Goal: Ask a question

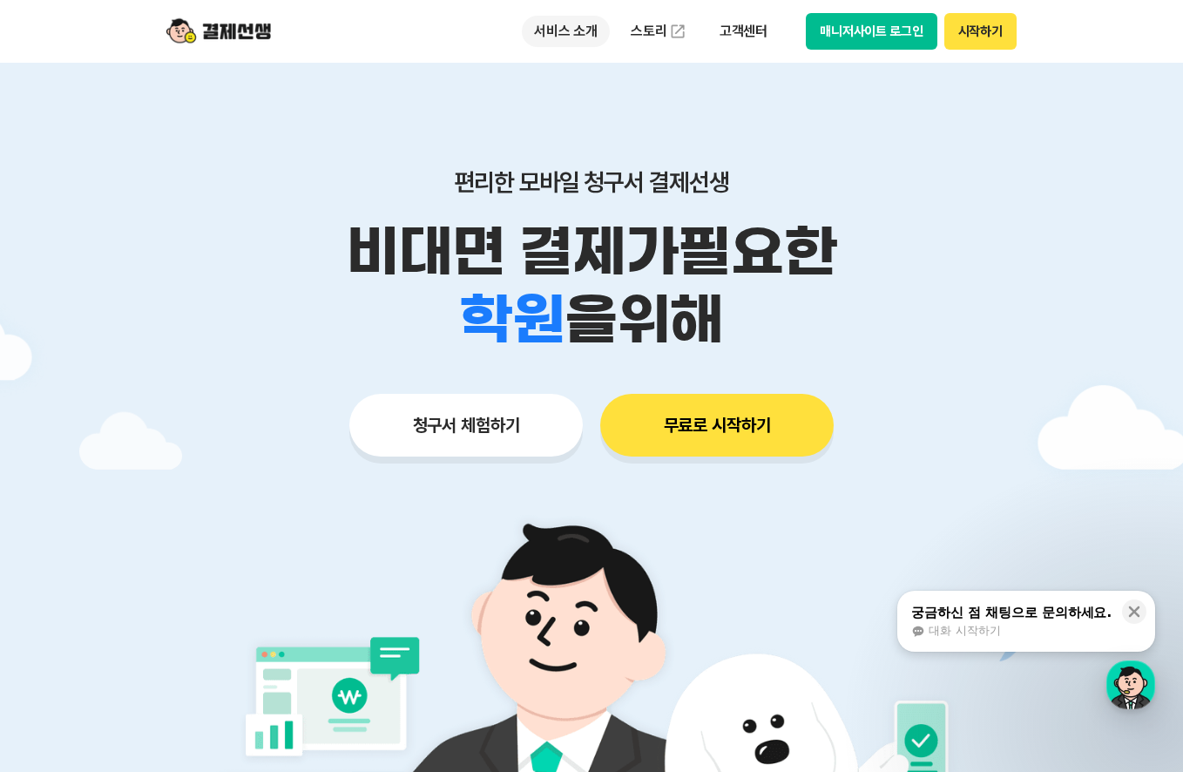
click at [577, 32] on p "서비스 소개" at bounding box center [566, 31] width 88 height 31
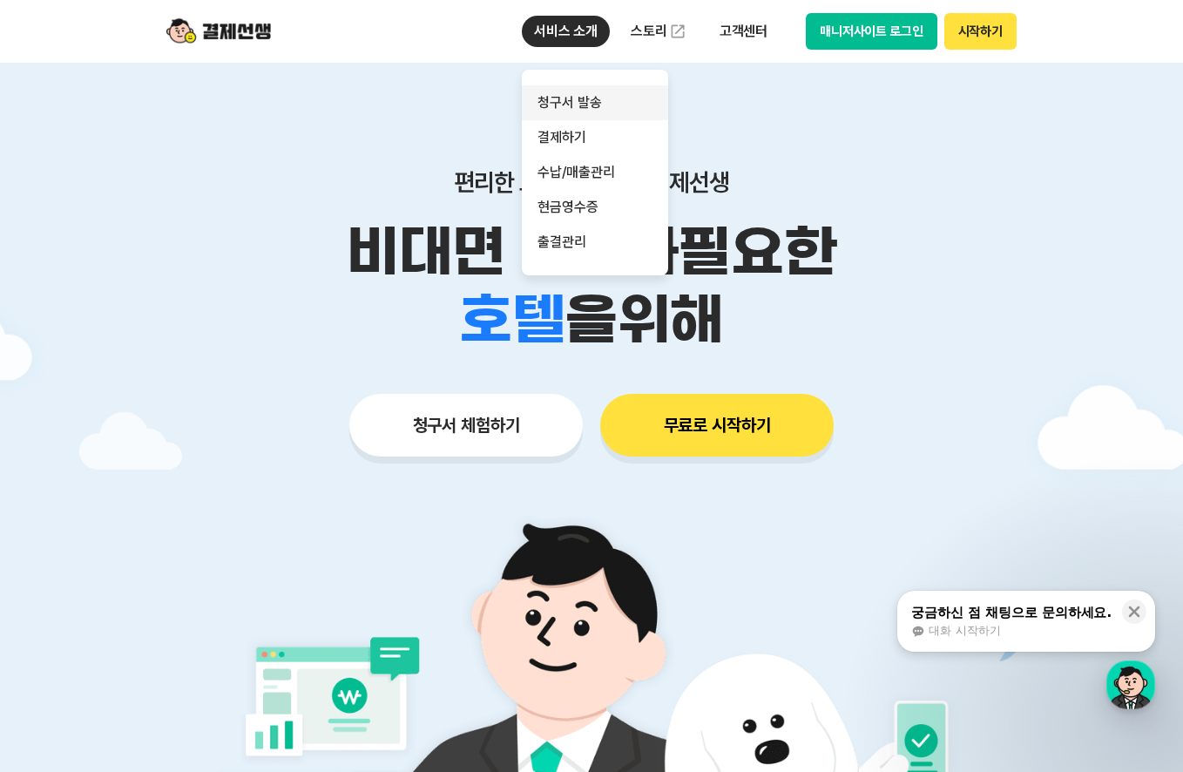
click at [579, 96] on link "청구서 발송" at bounding box center [595, 102] width 146 height 35
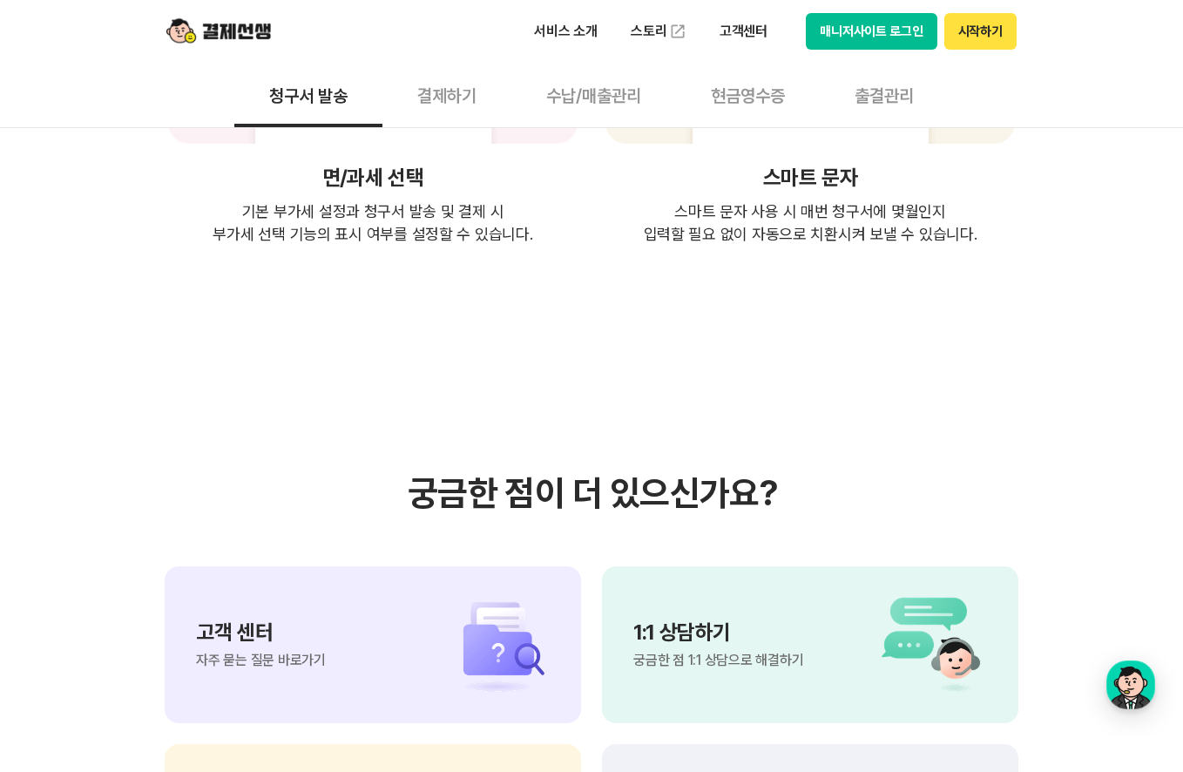
scroll to position [3786, 0]
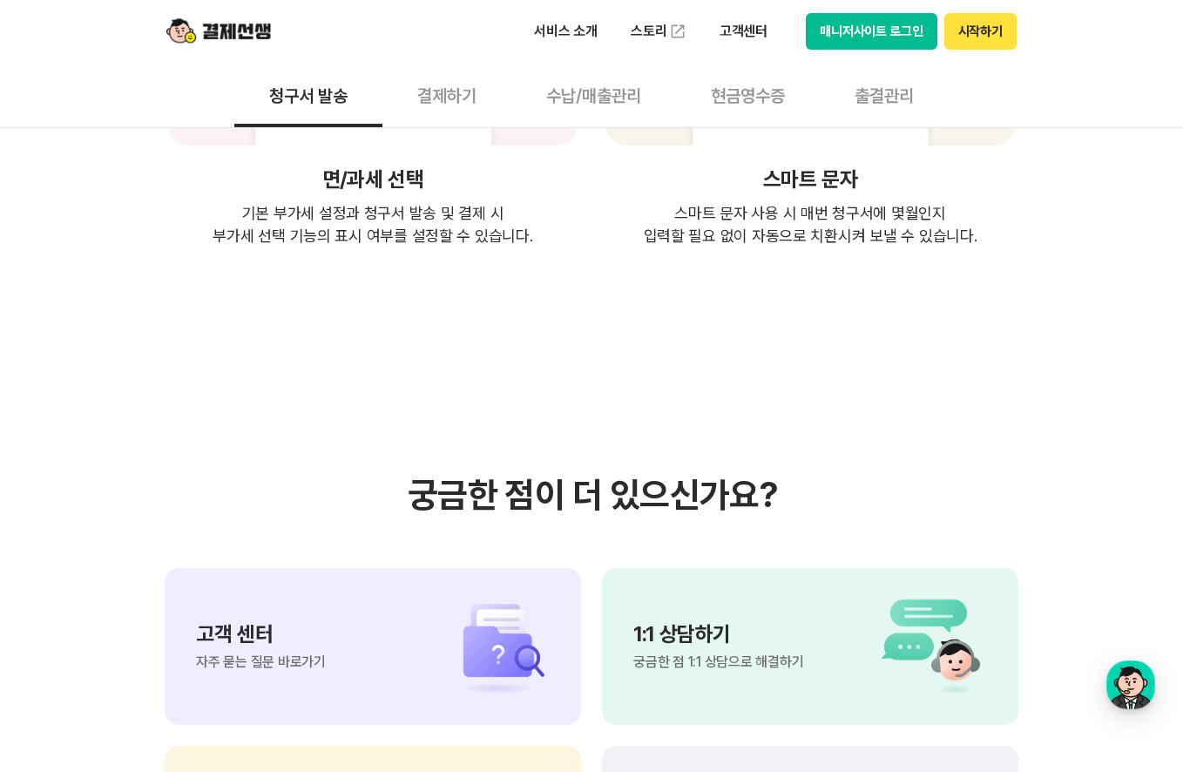
click at [410, 568] on div "고객 센터 자주 묻는 질문 바로가기" at bounding box center [373, 646] width 416 height 157
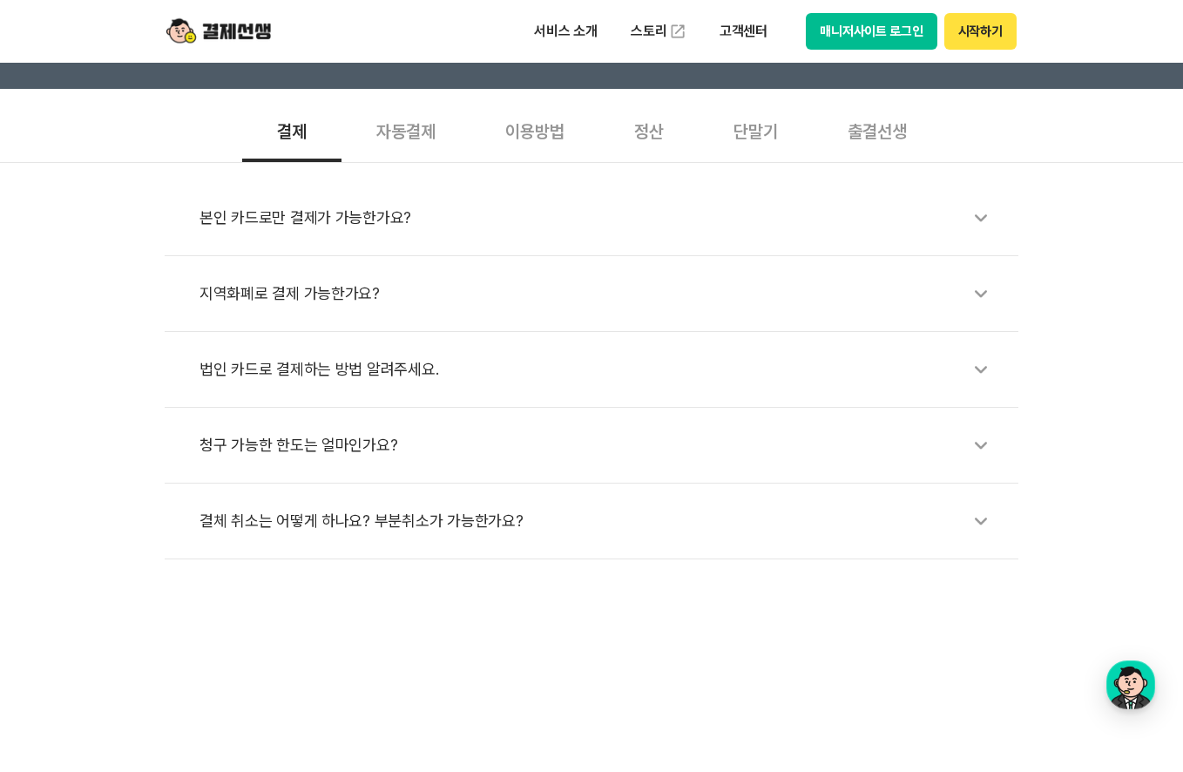
scroll to position [523, 0]
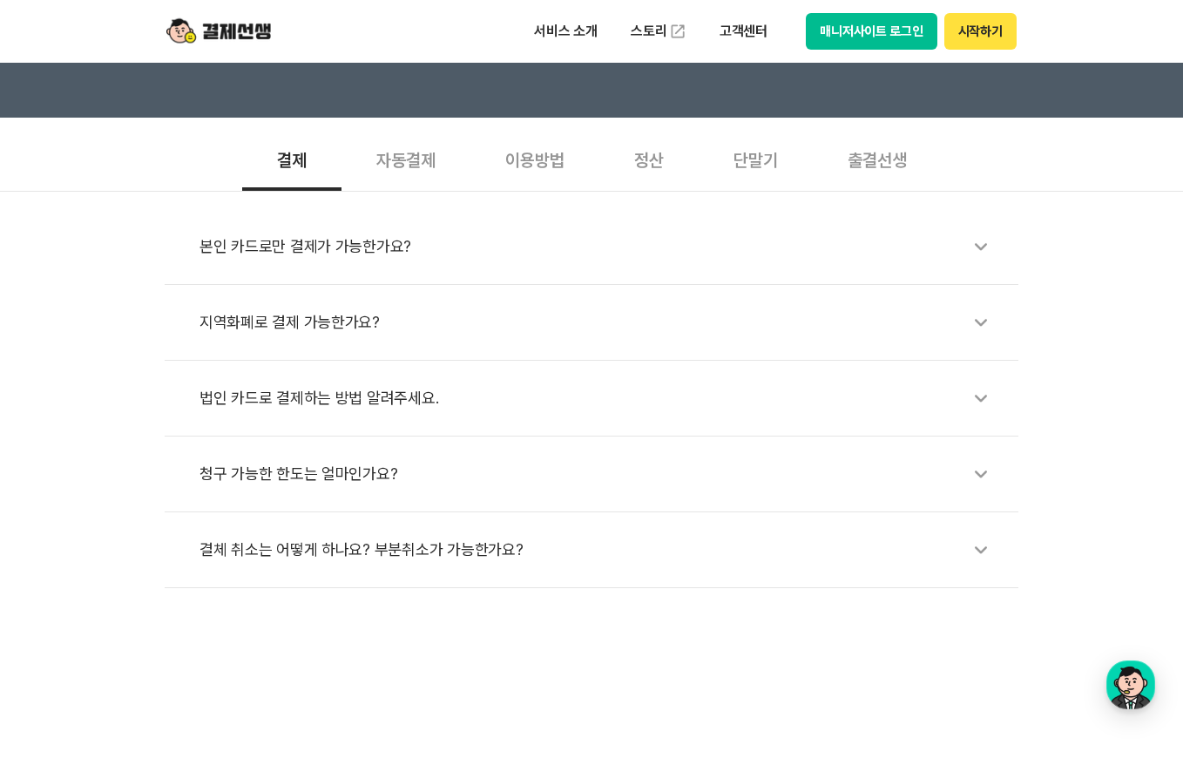
click at [778, 163] on div "단말기" at bounding box center [756, 158] width 114 height 64
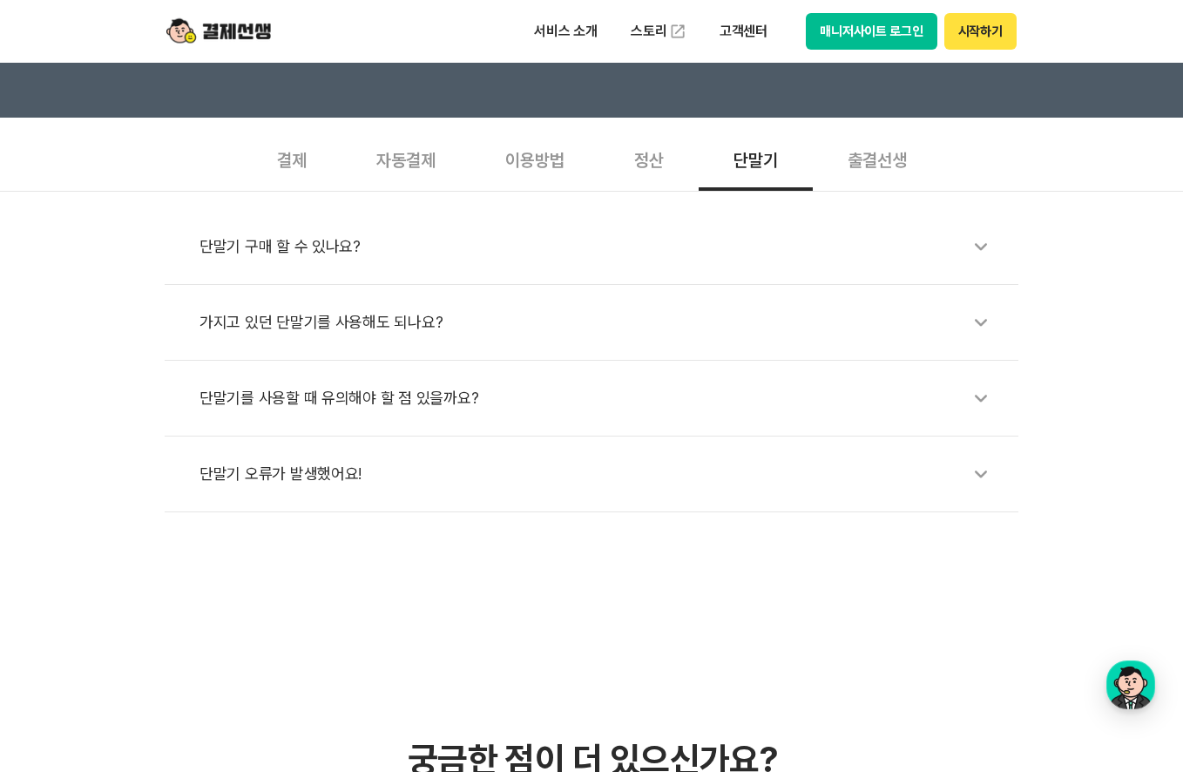
click at [688, 329] on div "가지고 있던 단말기를 사용해도 되나요?" at bounding box center [601, 322] width 802 height 40
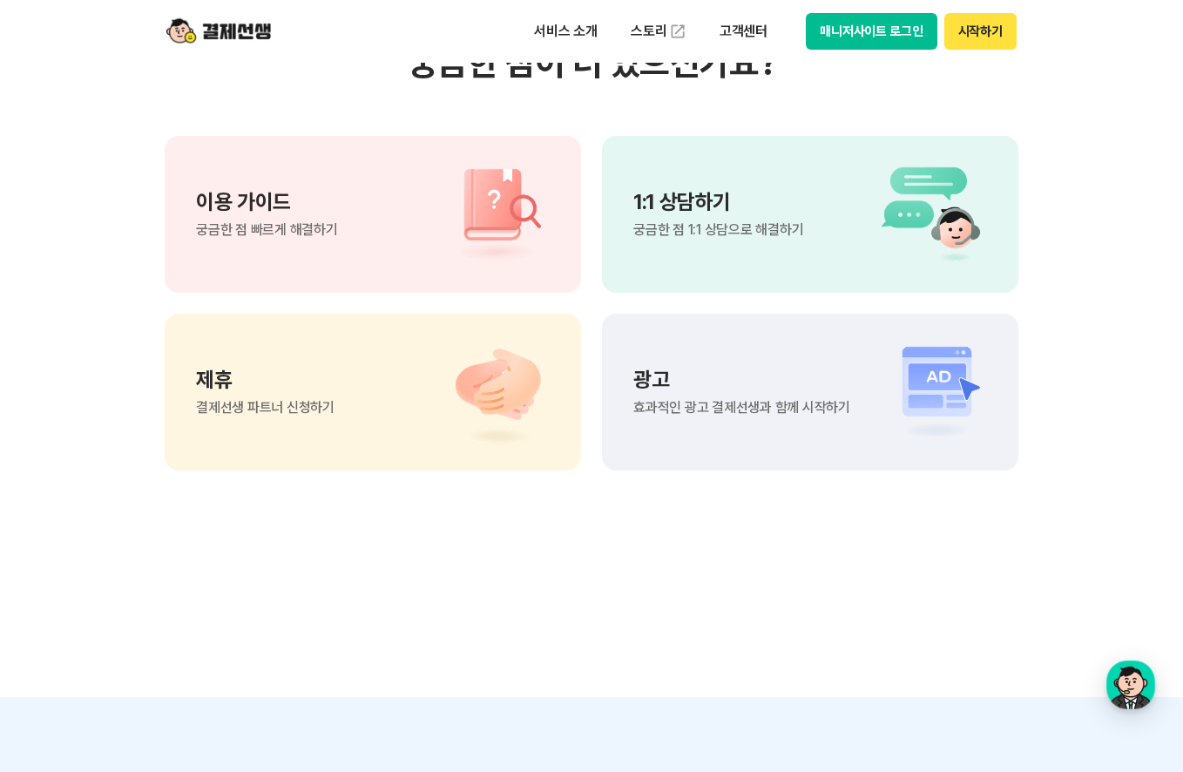
scroll to position [1394, 0]
click at [306, 268] on div "이용 가이드 궁금한 점 빠르게 해결하기" at bounding box center [373, 213] width 416 height 157
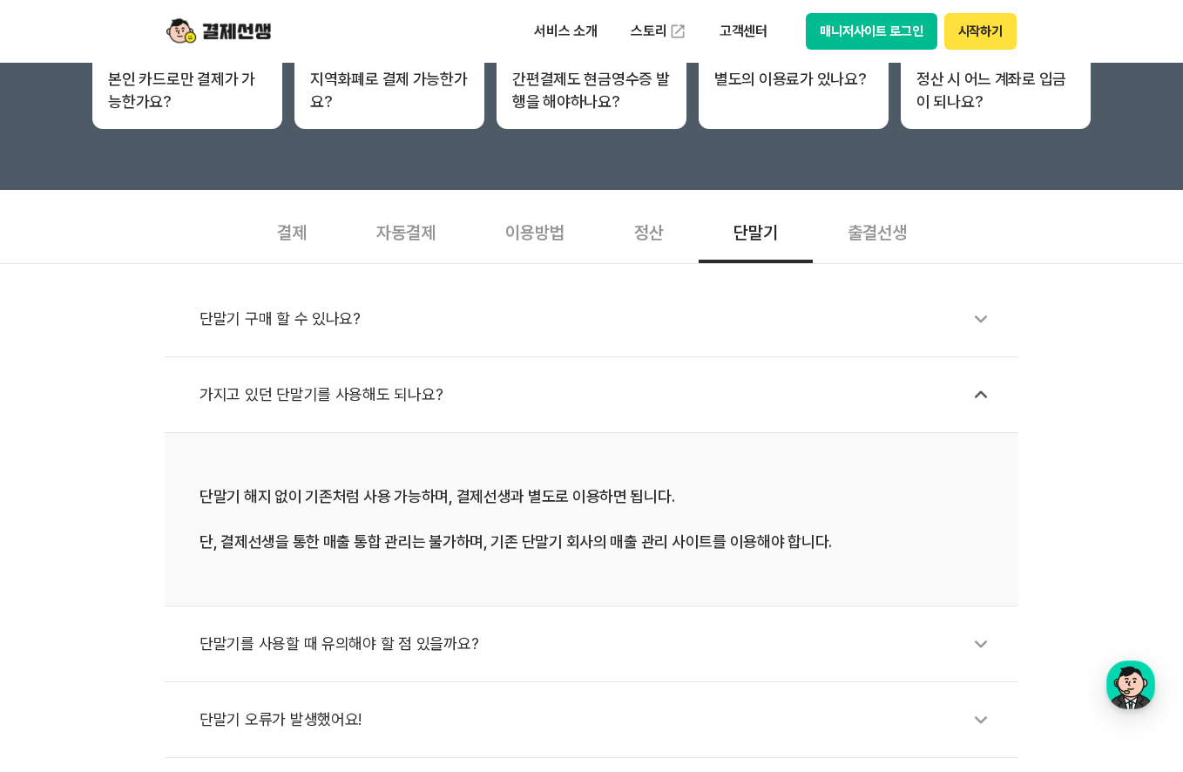
scroll to position [436, 0]
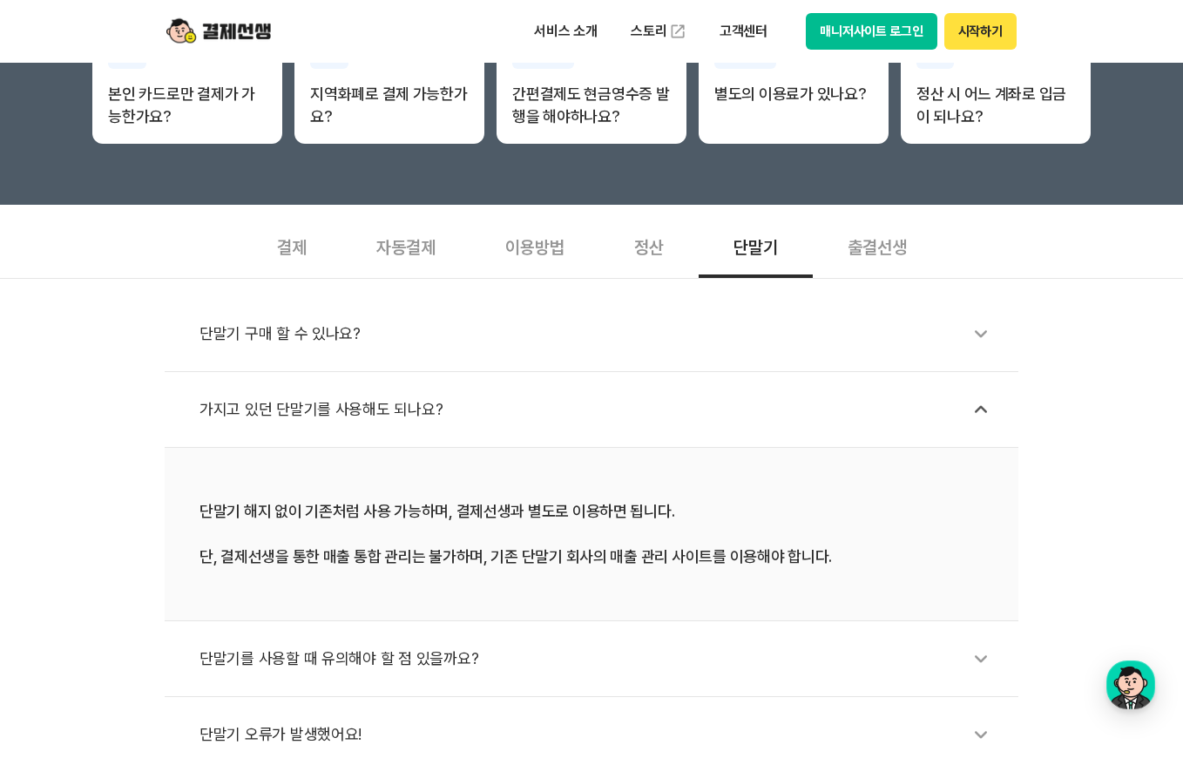
click at [433, 246] on div "자동결제" at bounding box center [406, 245] width 129 height 64
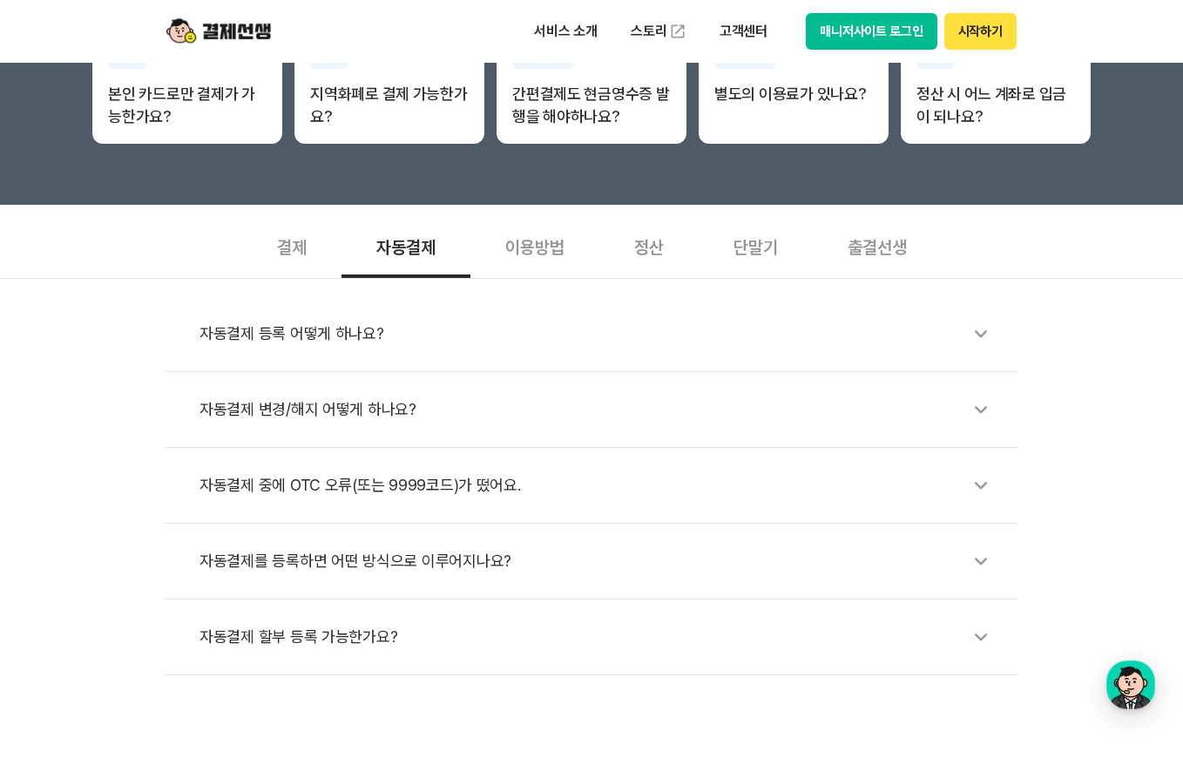
click at [308, 254] on div "결제" at bounding box center [291, 245] width 99 height 64
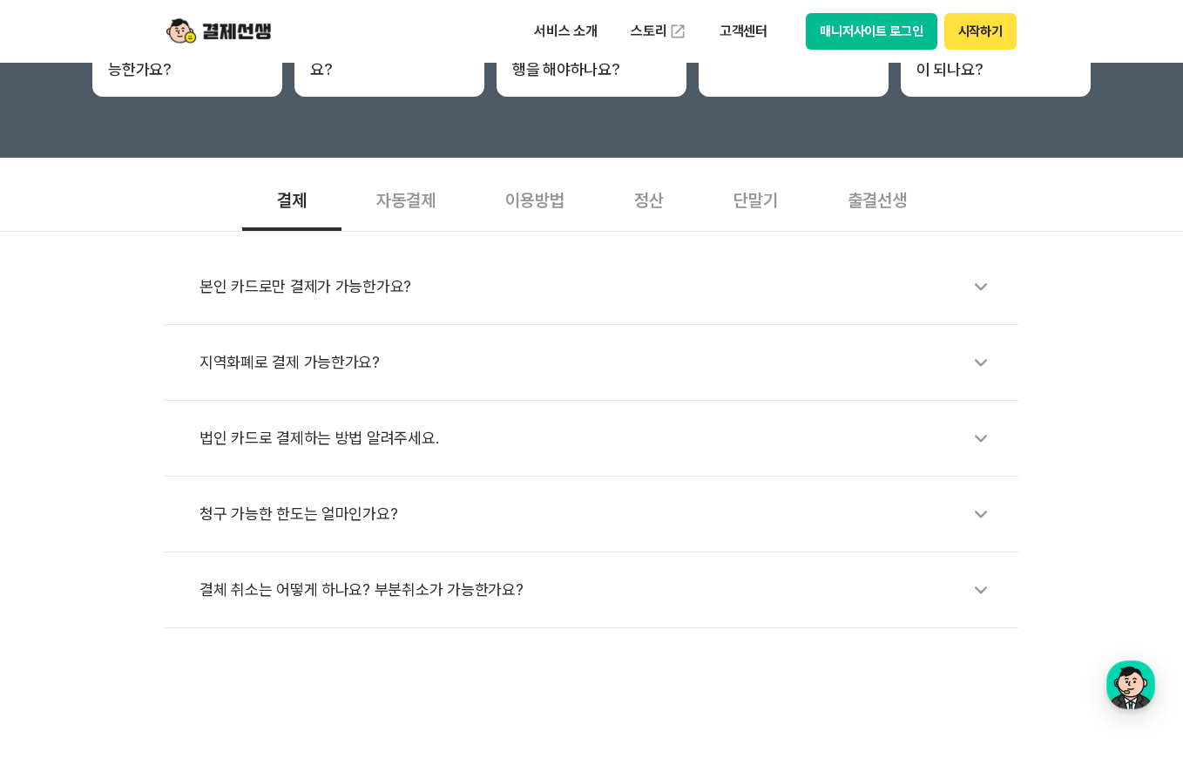
scroll to position [610, 0]
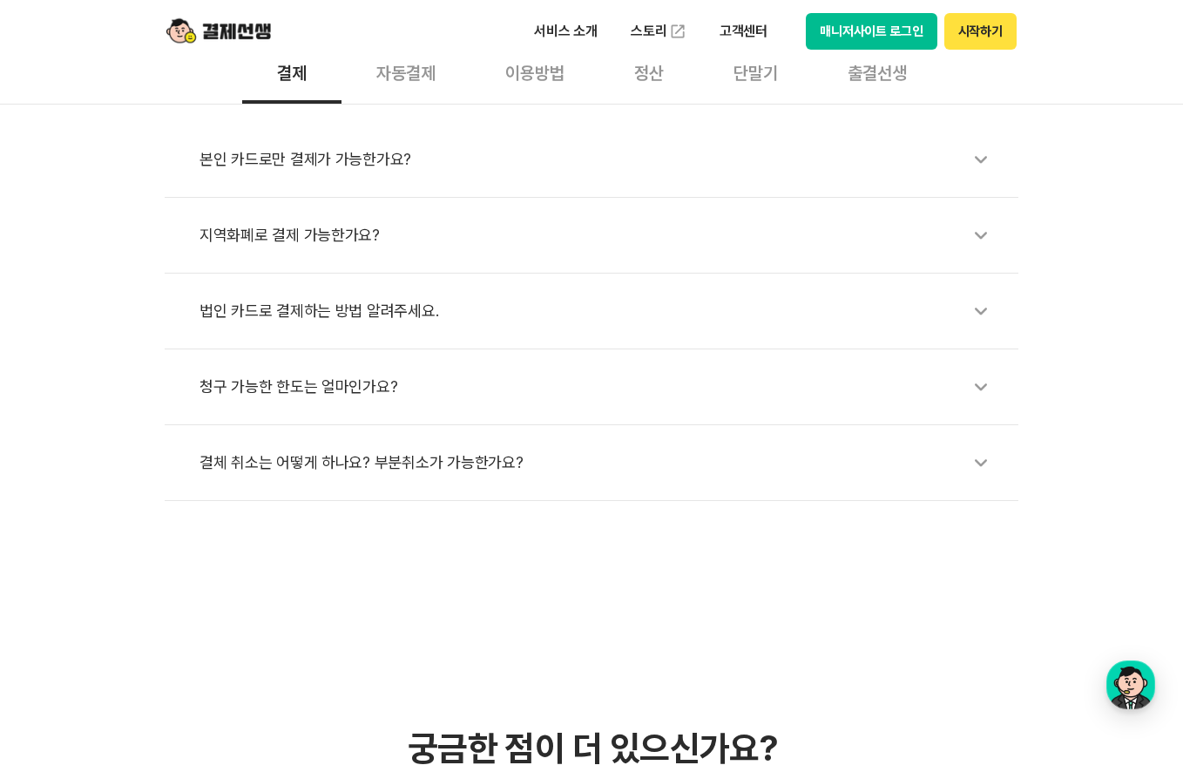
click at [351, 485] on li "결체 취소는 어떻게 하나요? 부분취소가 가능한가요?" at bounding box center [592, 463] width 854 height 76
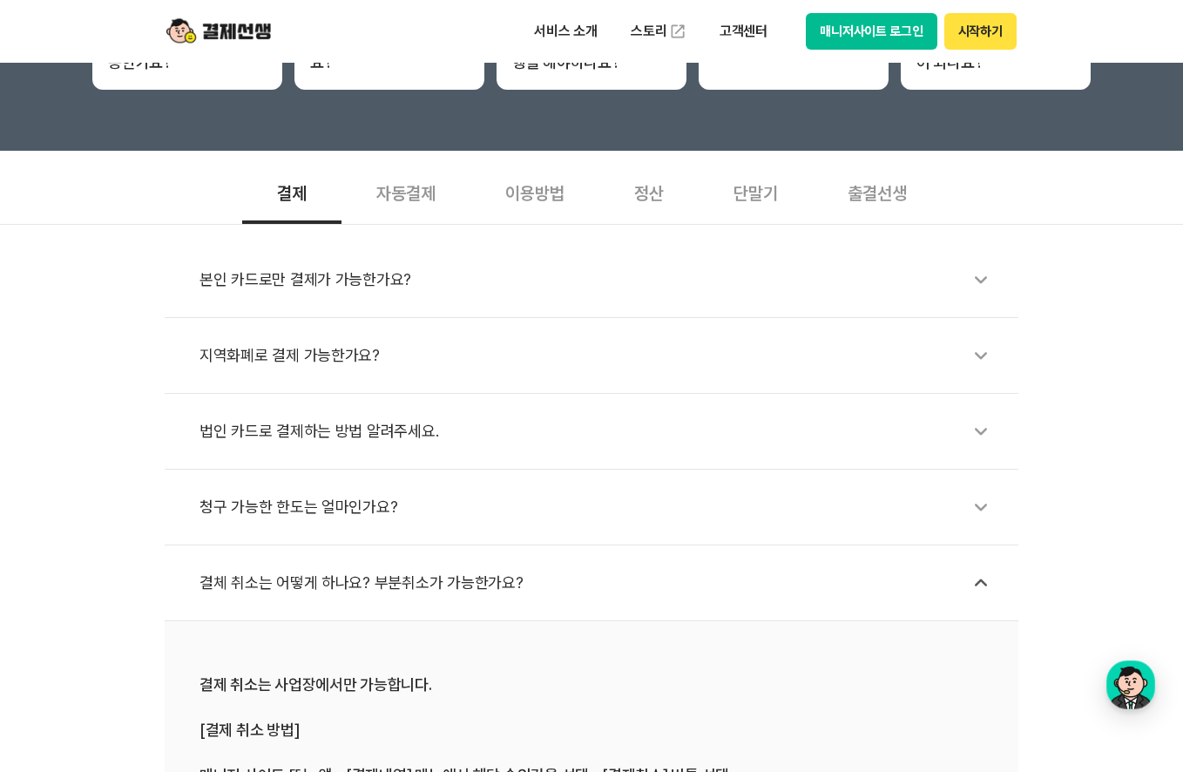
scroll to position [436, 0]
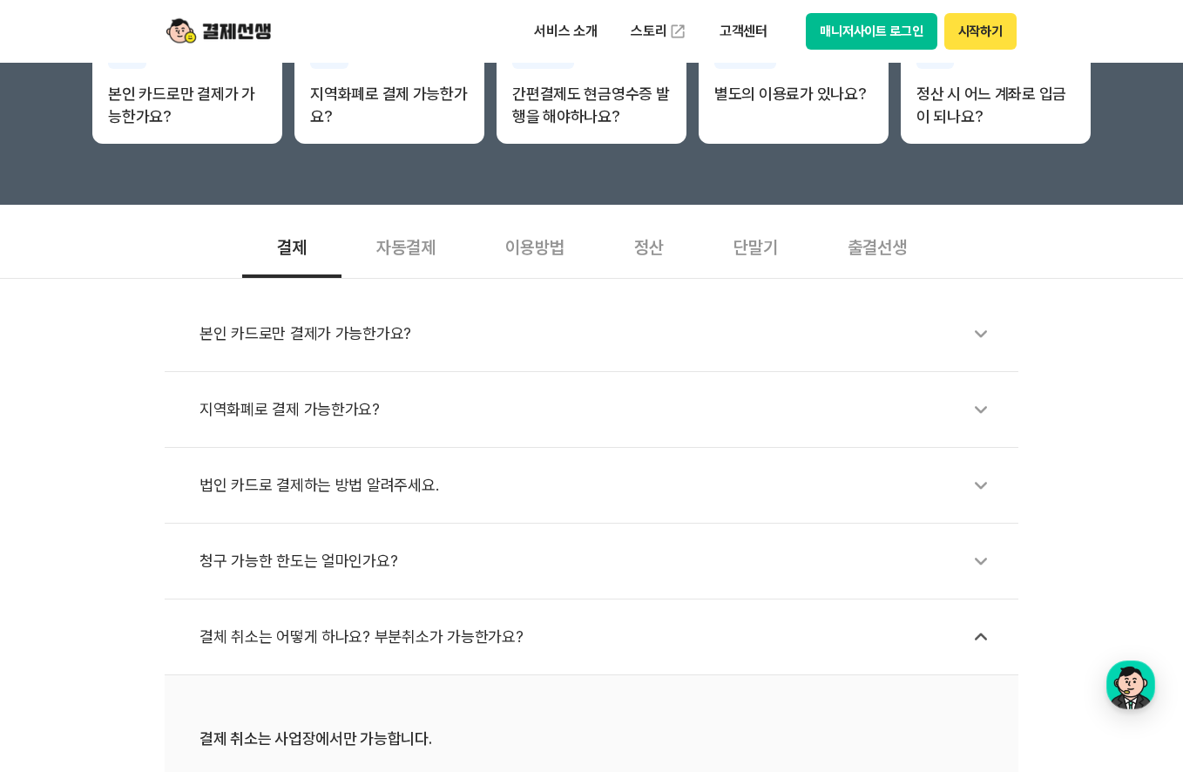
click at [258, 417] on div "지역화폐로 결제 가능한가요?" at bounding box center [601, 409] width 802 height 40
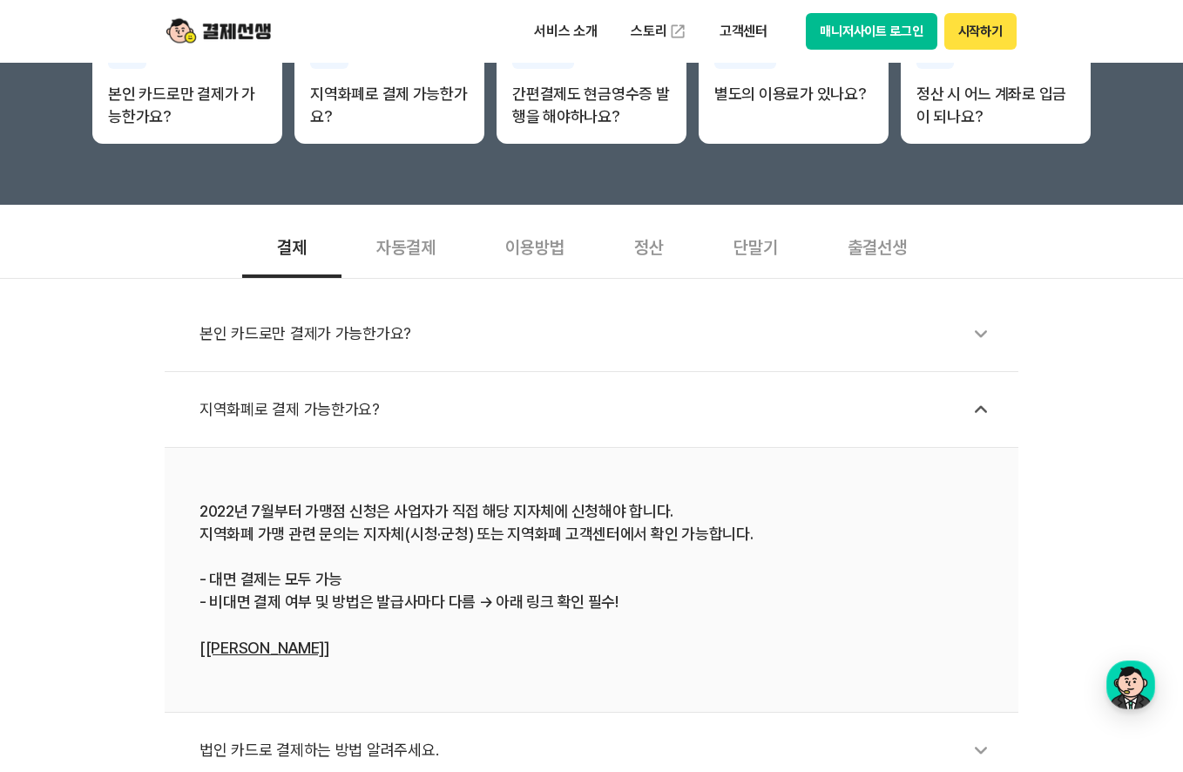
click at [299, 322] on div "본인 카드로만 결제가 가능한가요?" at bounding box center [601, 334] width 802 height 40
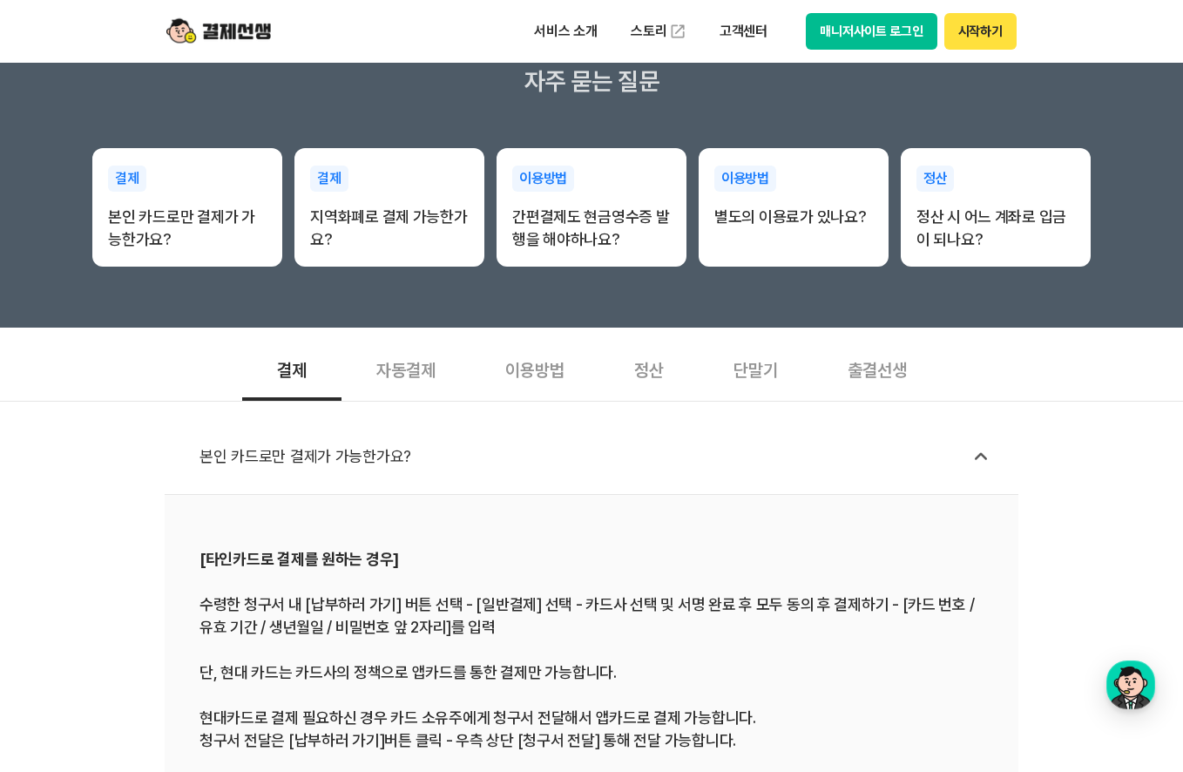
scroll to position [523, 0]
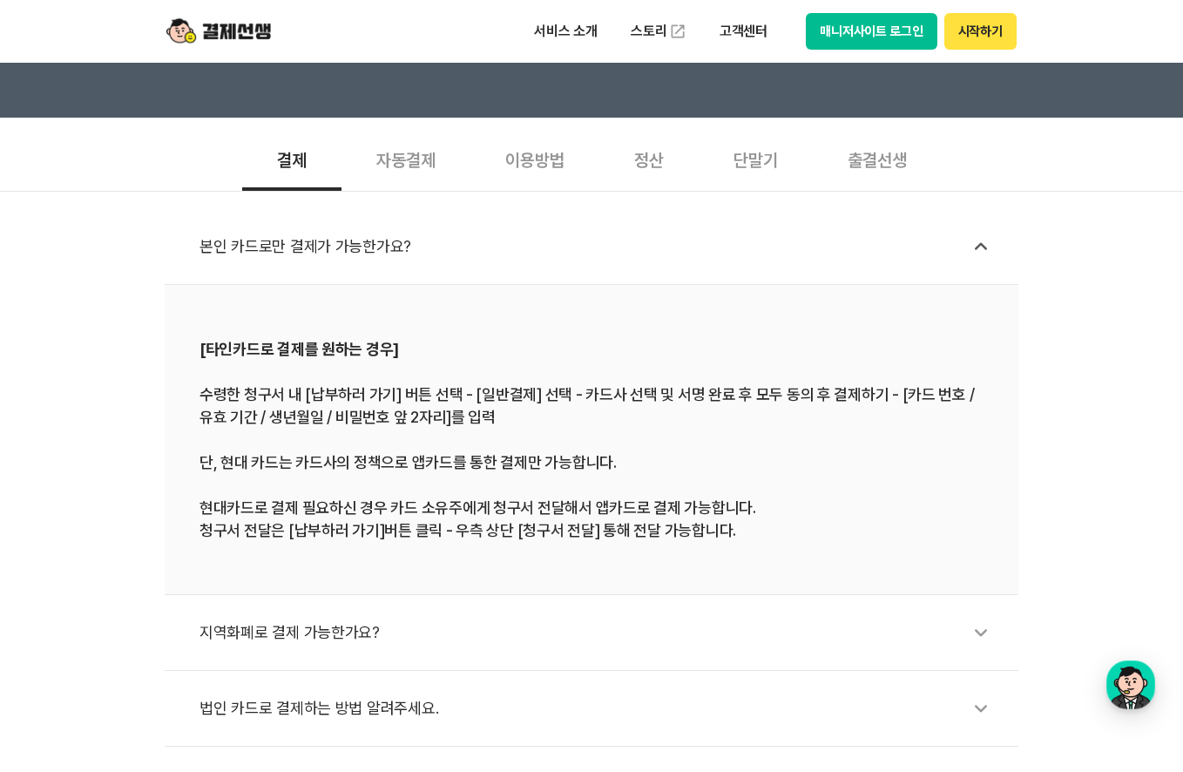
click at [765, 146] on div "단말기" at bounding box center [756, 158] width 114 height 64
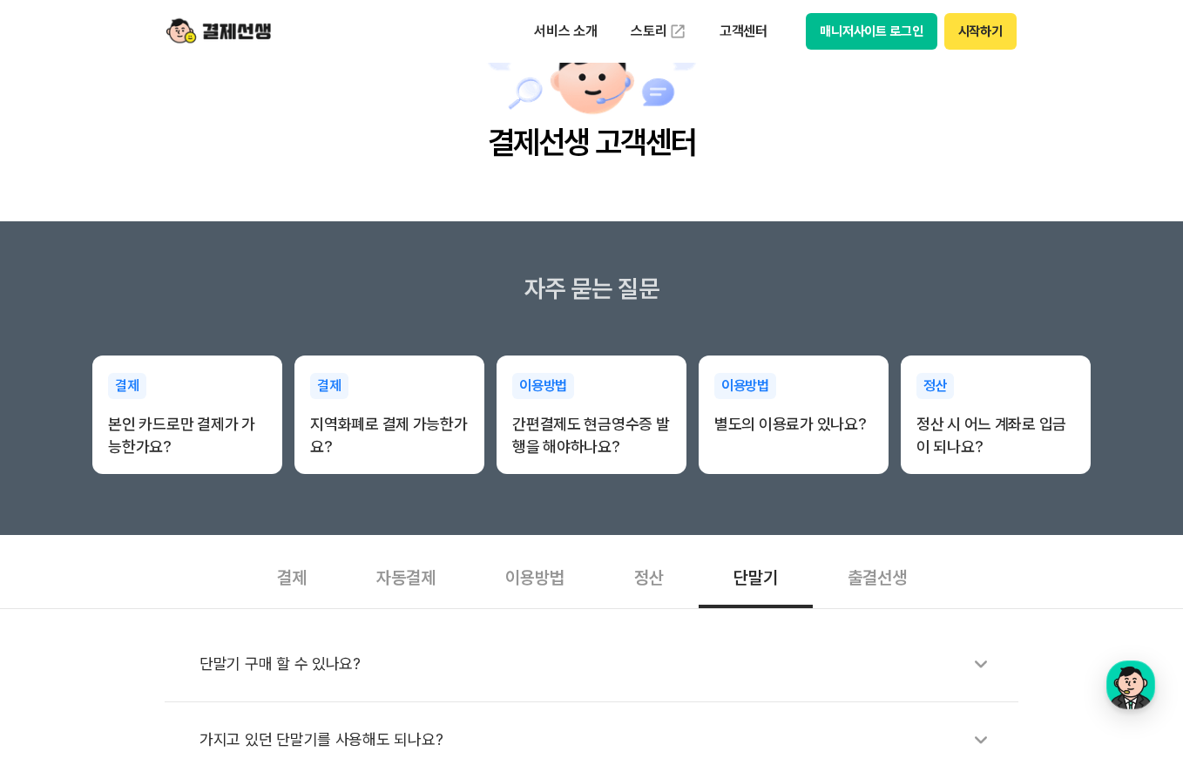
scroll to position [0, 0]
